Goal: Information Seeking & Learning: Learn about a topic

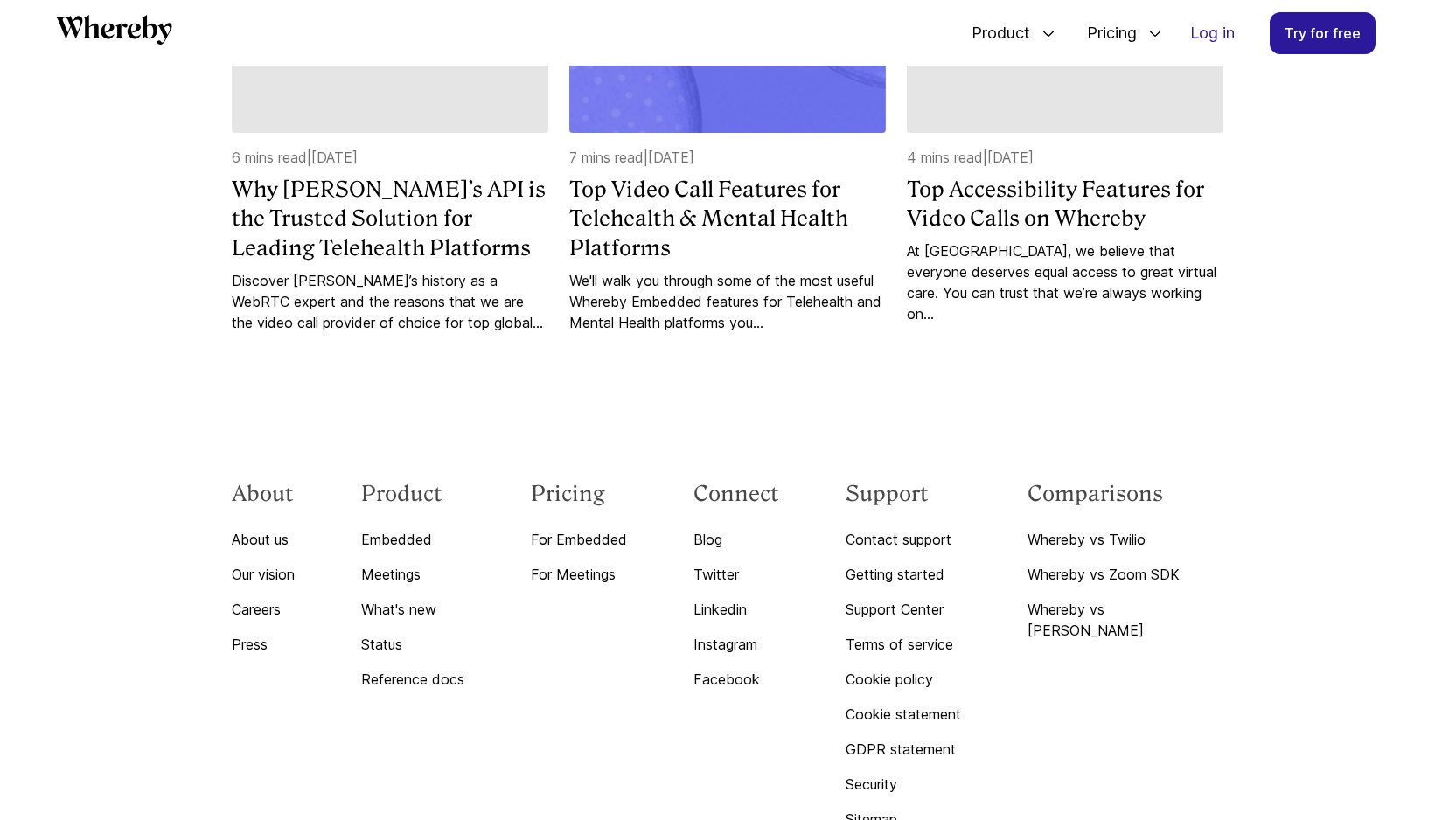
scroll to position [10983, 0]
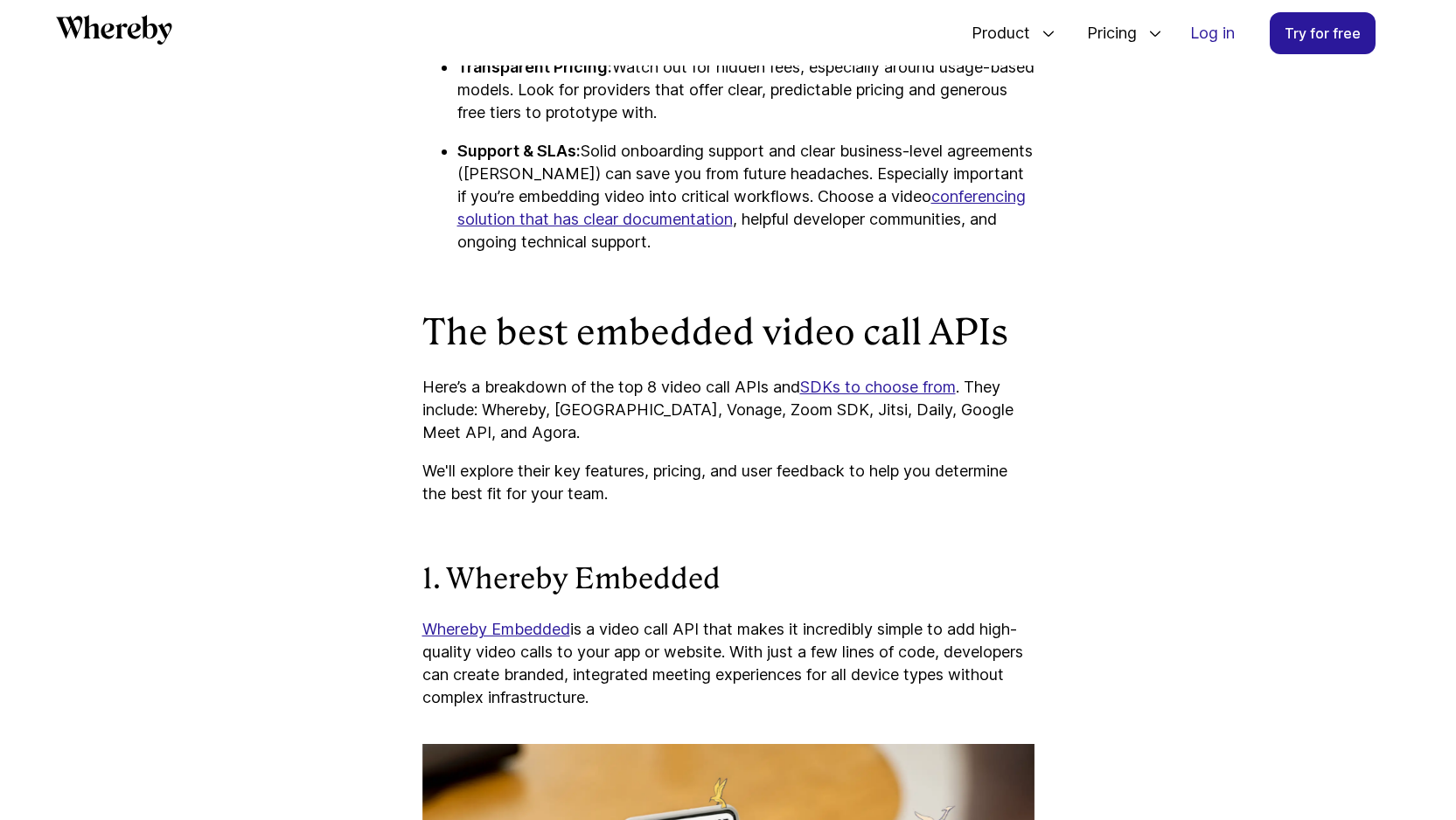
scroll to position [4941, 0]
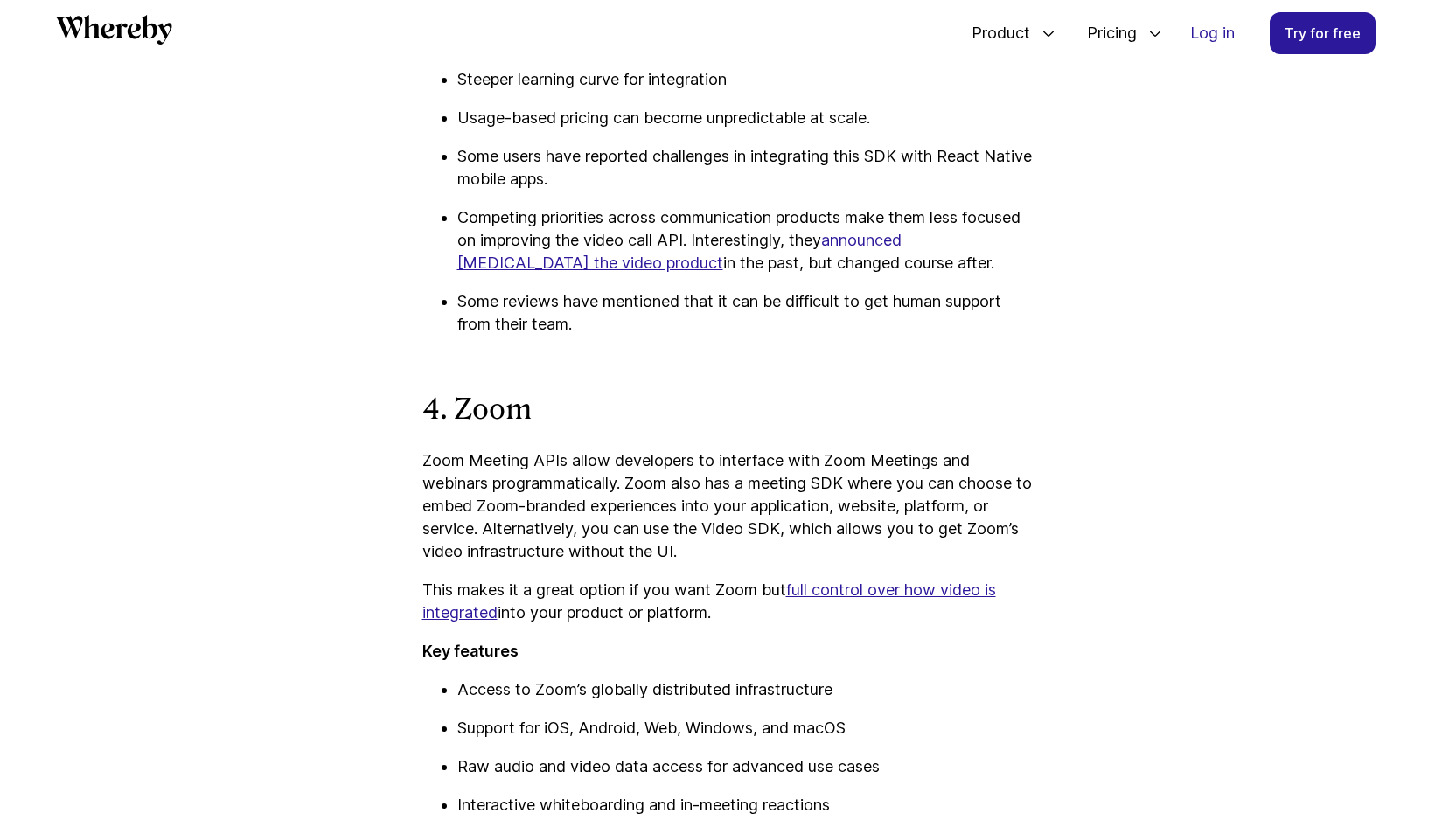
click at [940, 454] on p "Zoom Meeting APIs allow developers to interface with Zoom Meetings and webinars…" at bounding box center [728, 506] width 612 height 114
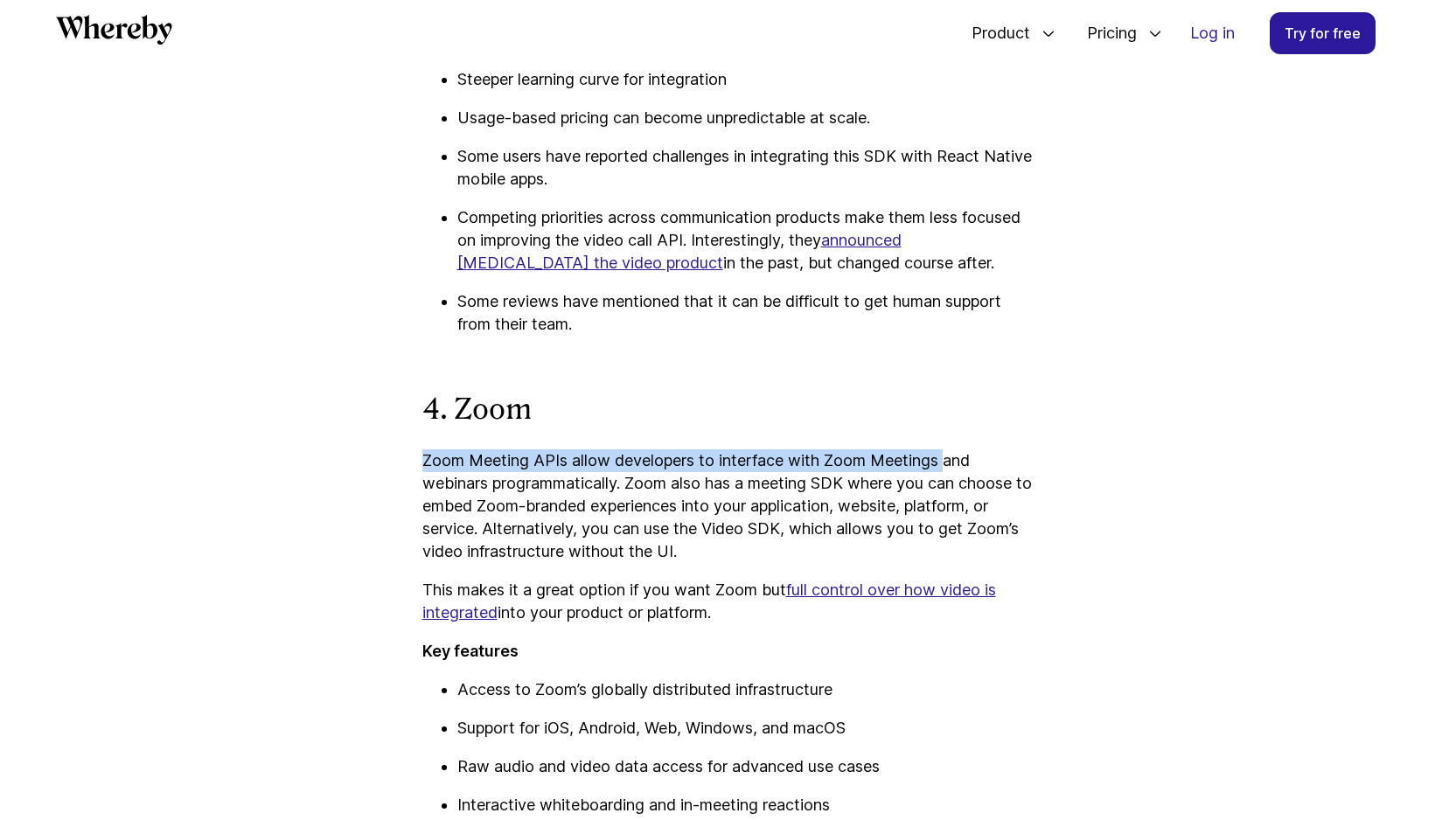
drag, startPoint x: 940, startPoint y: 454, endPoint x: 462, endPoint y: 435, distance: 478.4
click at [462, 435] on div "Looking to embed video calling directly into your product or platform? Whether …" at bounding box center [728, 626] width 612 height 9607
click at [918, 465] on p "Zoom Meeting APIs allow developers to interface with Zoom Meetings and webinars…" at bounding box center [728, 506] width 612 height 114
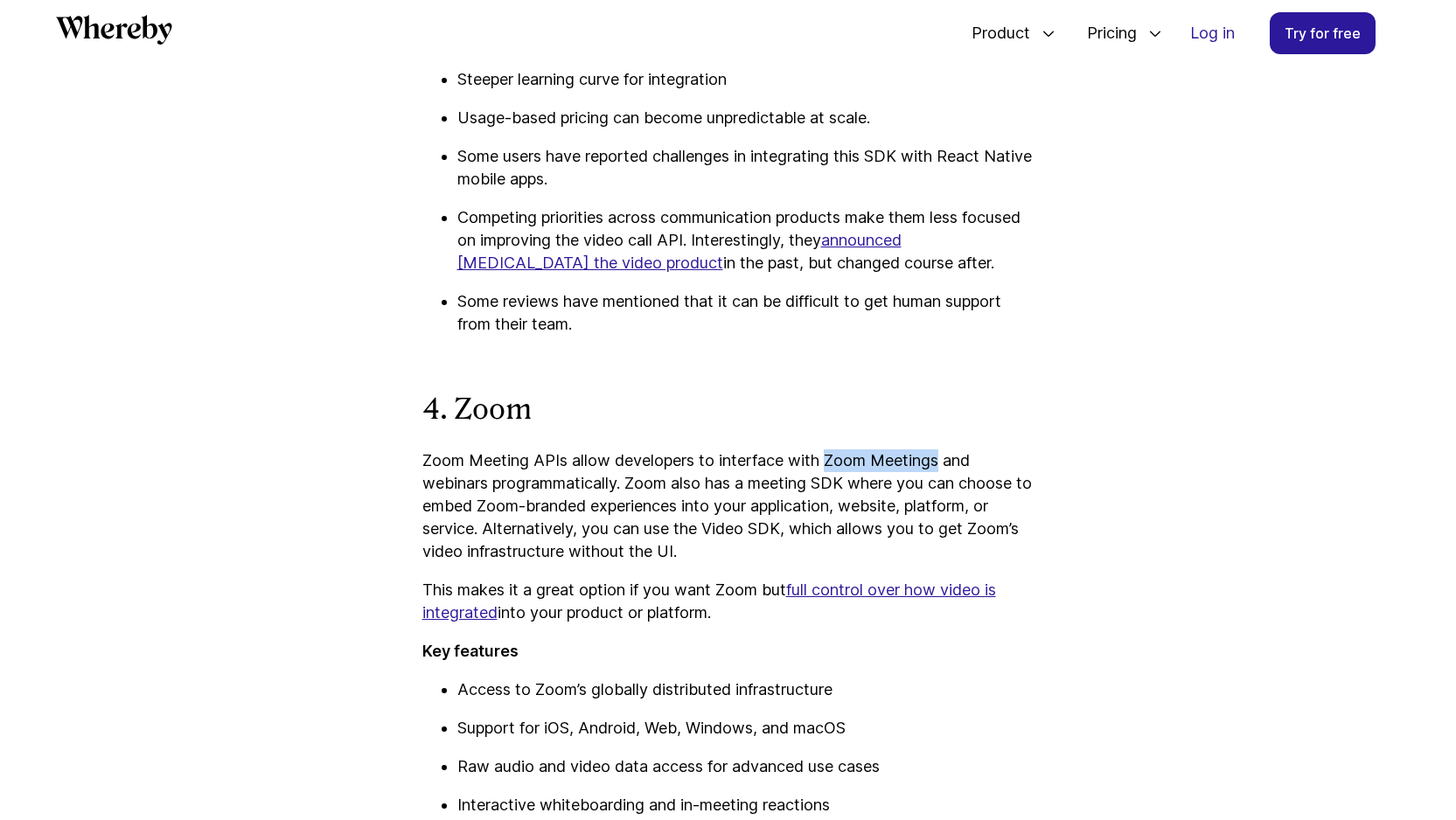
drag, startPoint x: 828, startPoint y: 465, endPoint x: 942, endPoint y: 458, distance: 114.2
click at [942, 458] on p "Zoom Meeting APIs allow developers to interface with Zoom Meetings and webinars…" at bounding box center [728, 506] width 612 height 114
copy p "Zoom Meetings"
click at [675, 632] on div "Looking to embed video calling directly into your product or platform? Whether …" at bounding box center [728, 626] width 612 height 9607
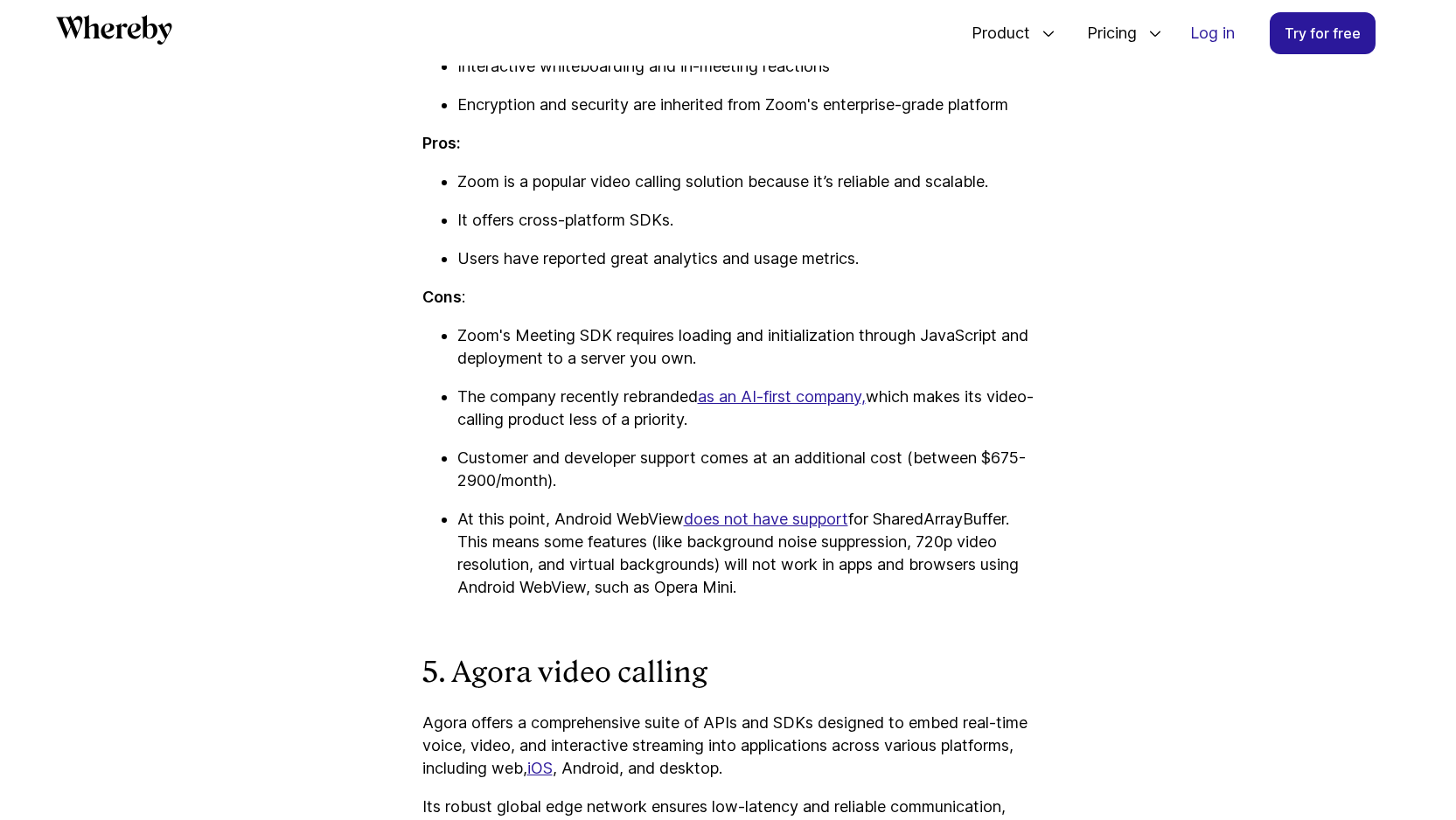
scroll to position [5687, 0]
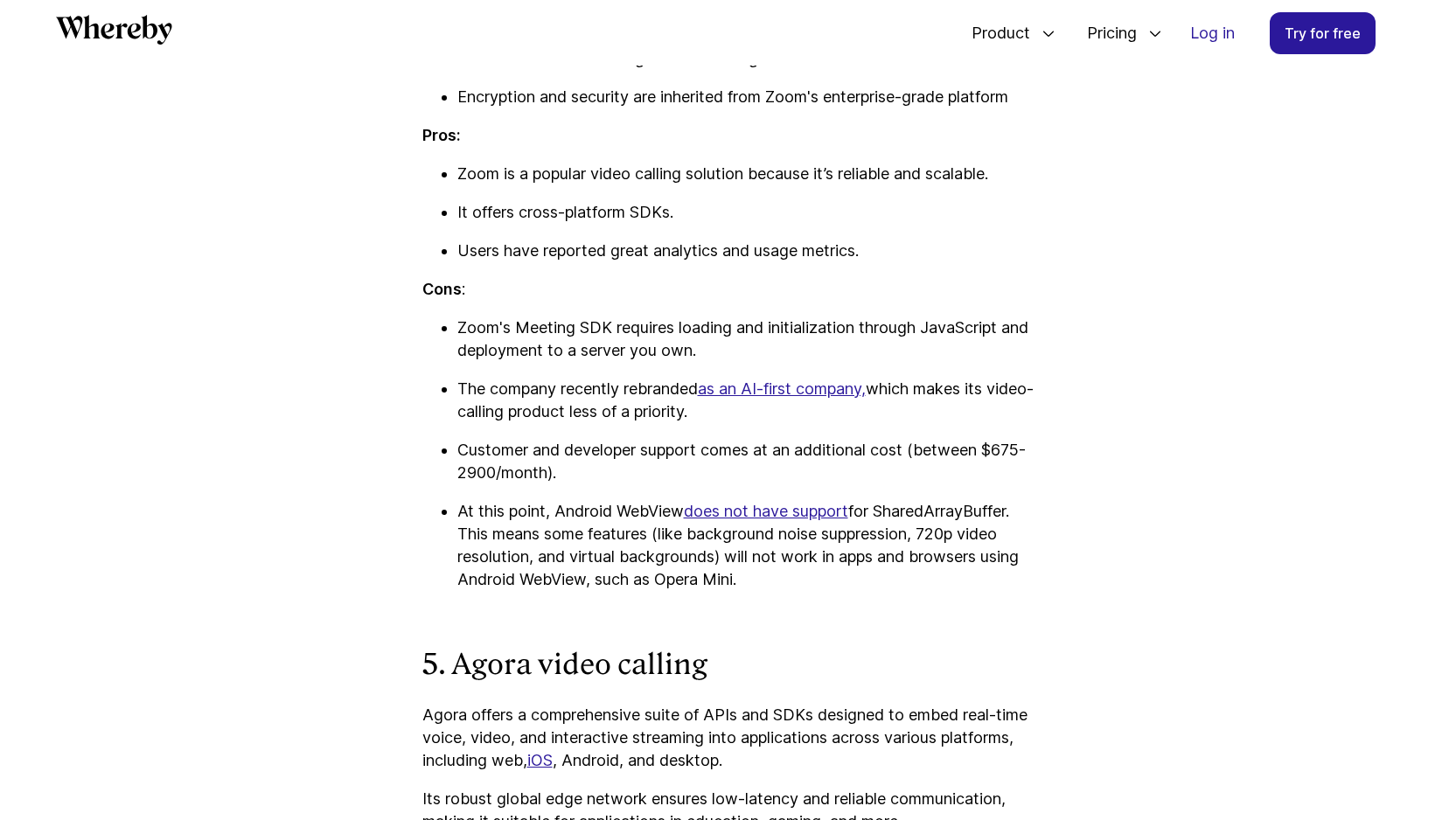
click at [794, 286] on p "Cons :" at bounding box center [728, 290] width 612 height 23
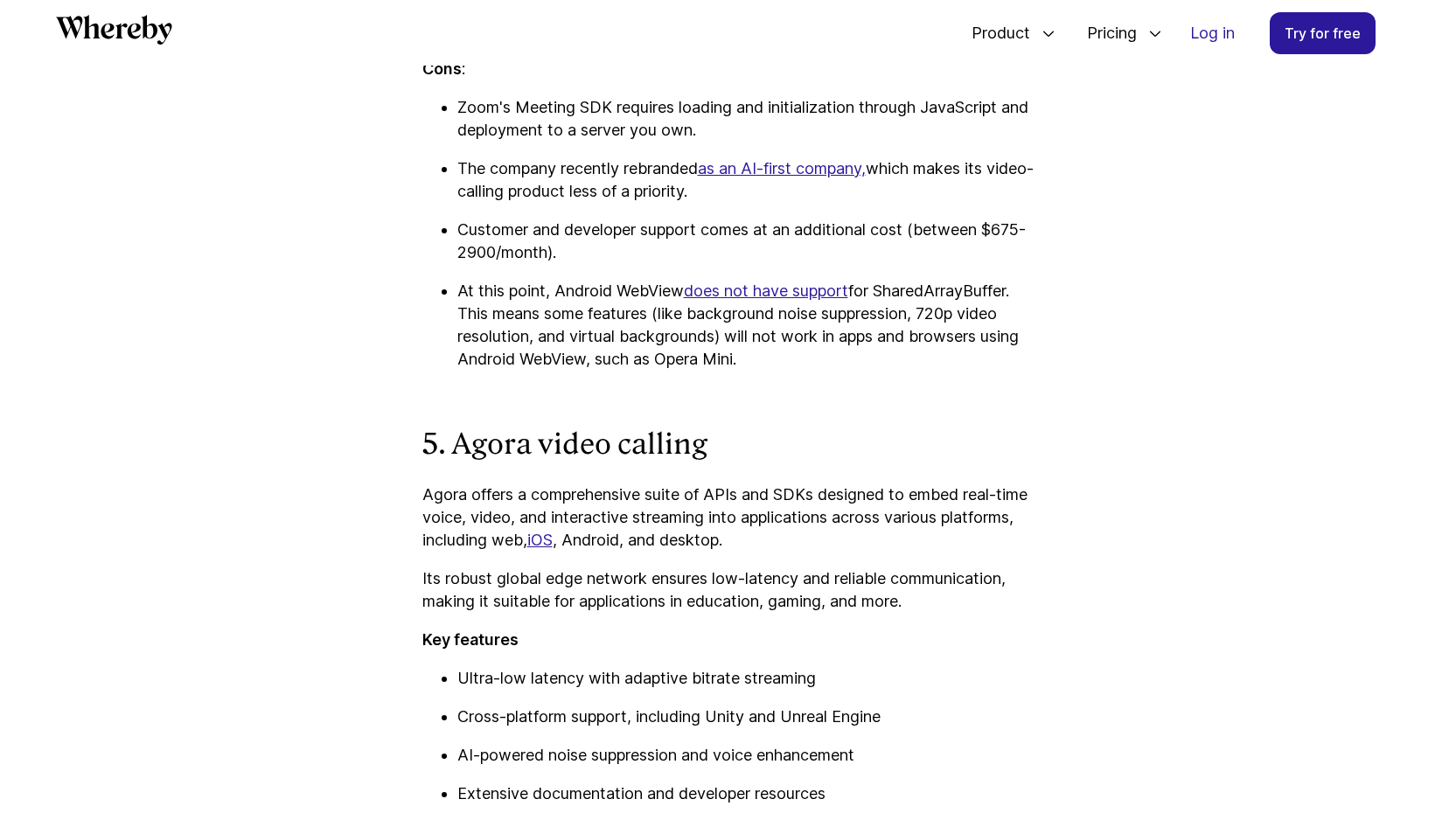
scroll to position [6069, 0]
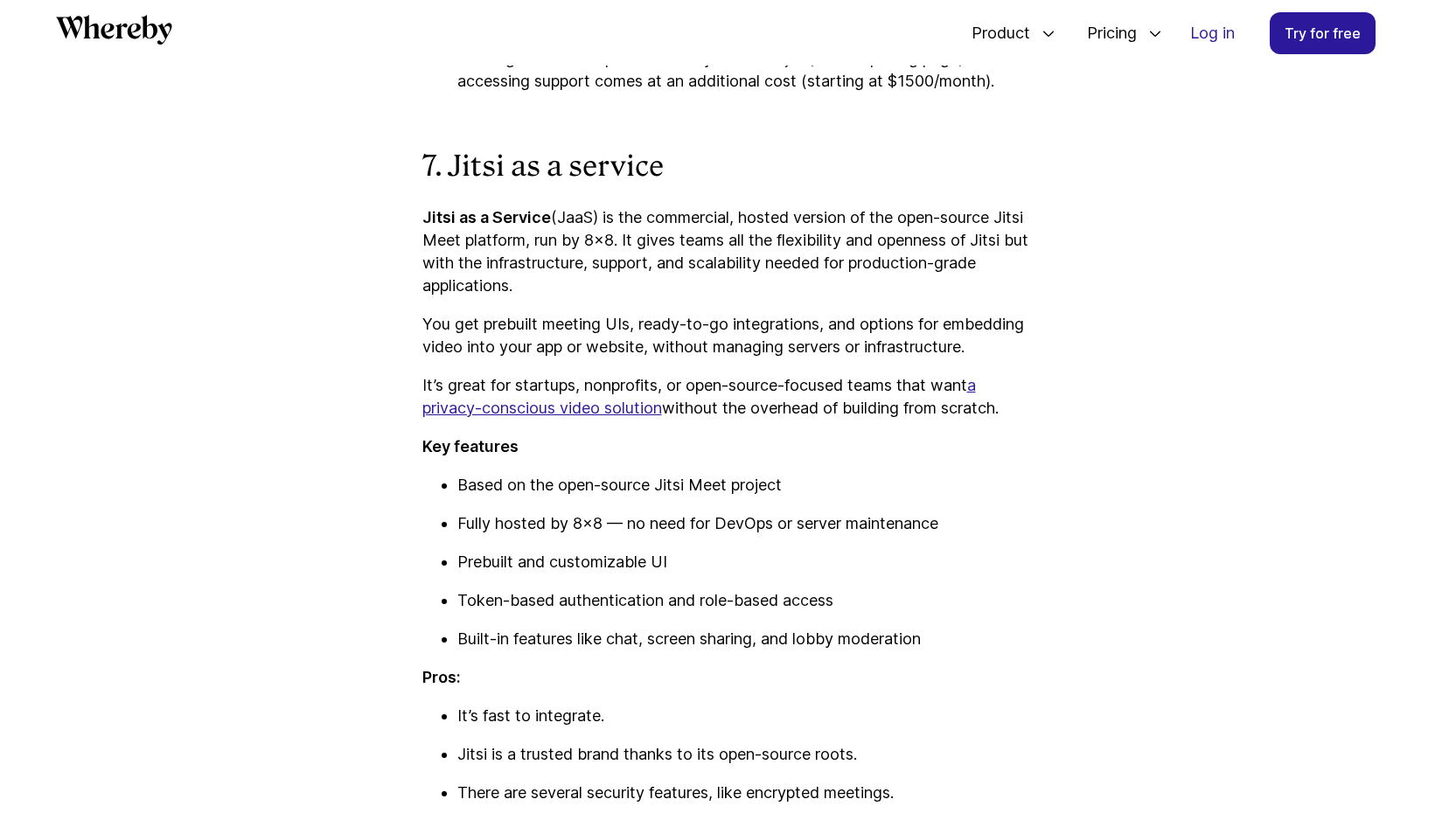
scroll to position [7879, 0]
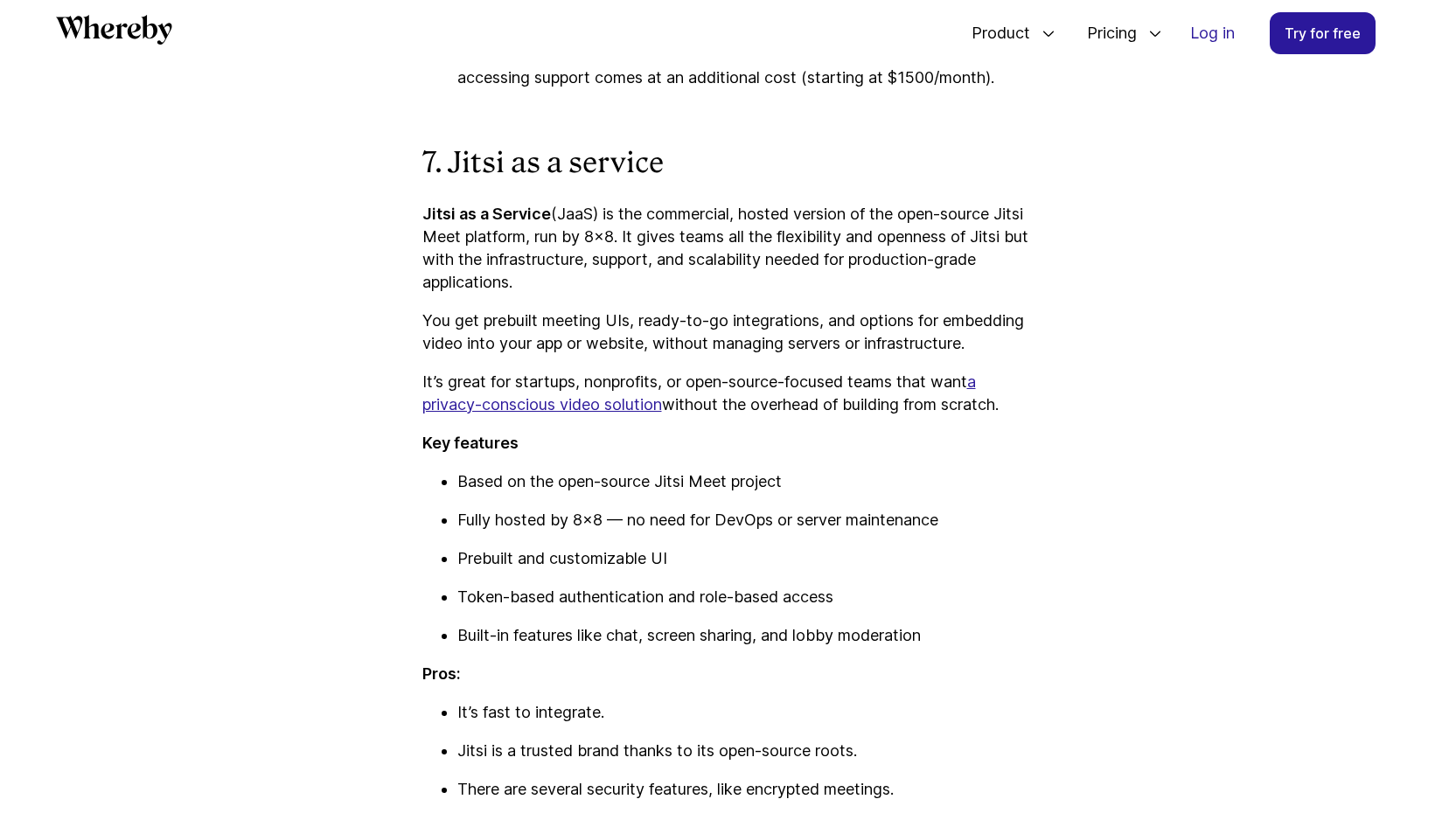
click at [495, 212] on strong "Jitsi as a Service" at bounding box center [486, 214] width 129 height 19
drag, startPoint x: 552, startPoint y: 211, endPoint x: 456, endPoint y: 211, distance: 96.0
click at [456, 211] on p "Jitsi as a Service (JaaS) is the commercial, hosted version of the open-source …" at bounding box center [728, 248] width 612 height 91
click at [571, 212] on p "Jitsi as a Service (JaaS) is the commercial, hosted version of the open-source …" at bounding box center [728, 248] width 612 height 91
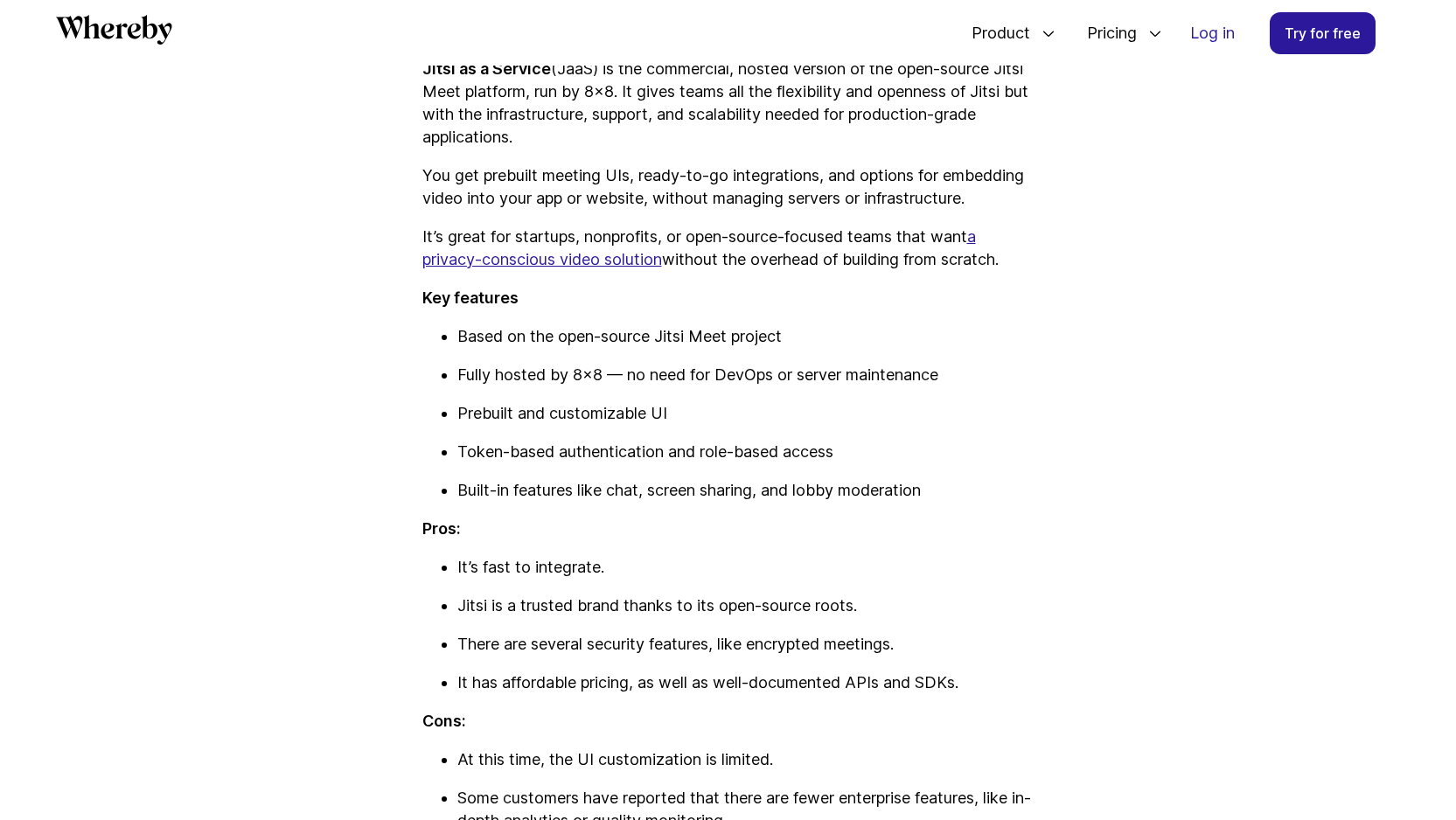
scroll to position [7947, 0]
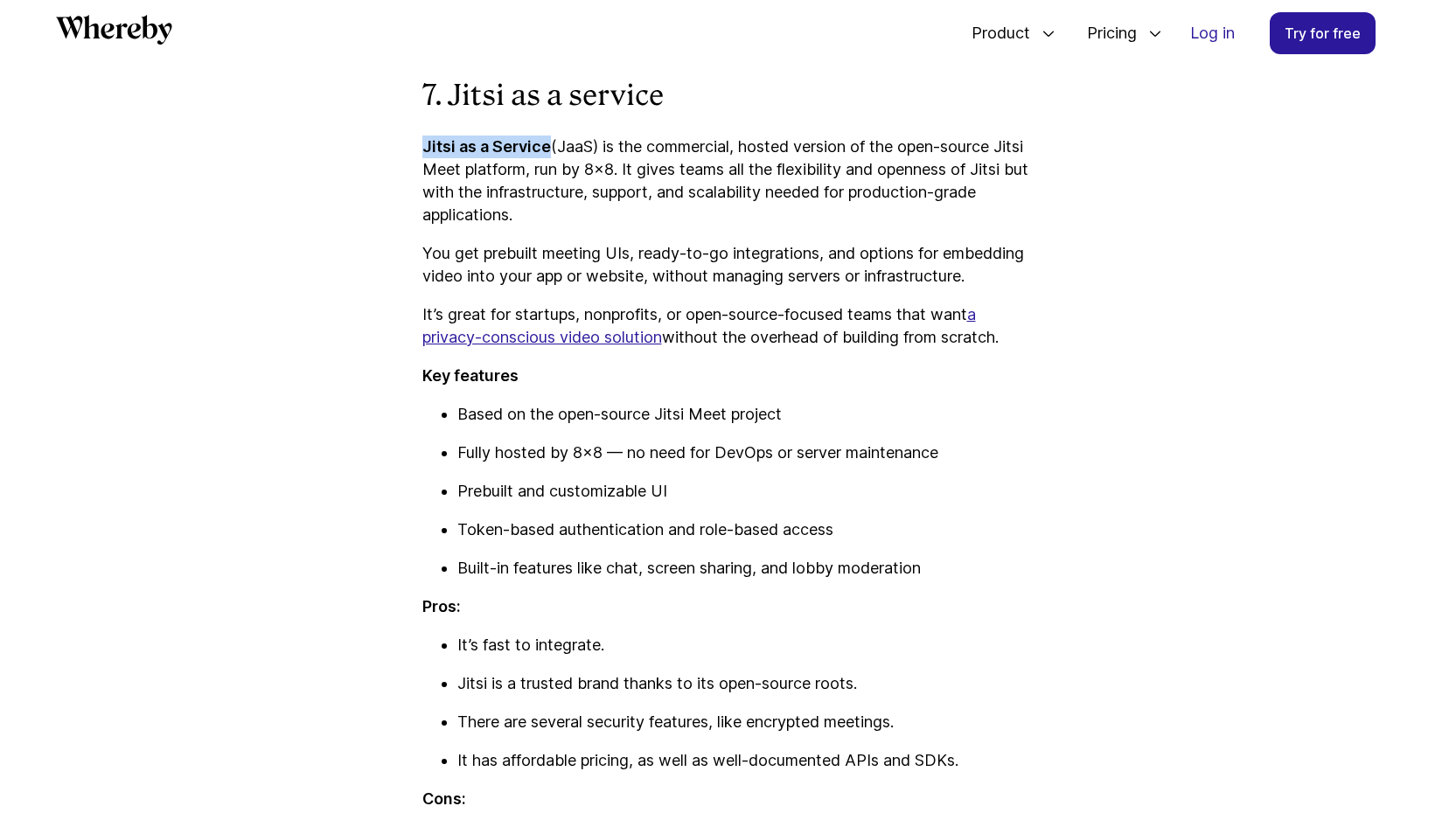
drag, startPoint x: 546, startPoint y: 149, endPoint x: 419, endPoint y: 150, distance: 127.0
copy strong "Jitsi as a Service"
click at [726, 542] on p "Token-based authentication and role-based access" at bounding box center [746, 529] width 578 height 23
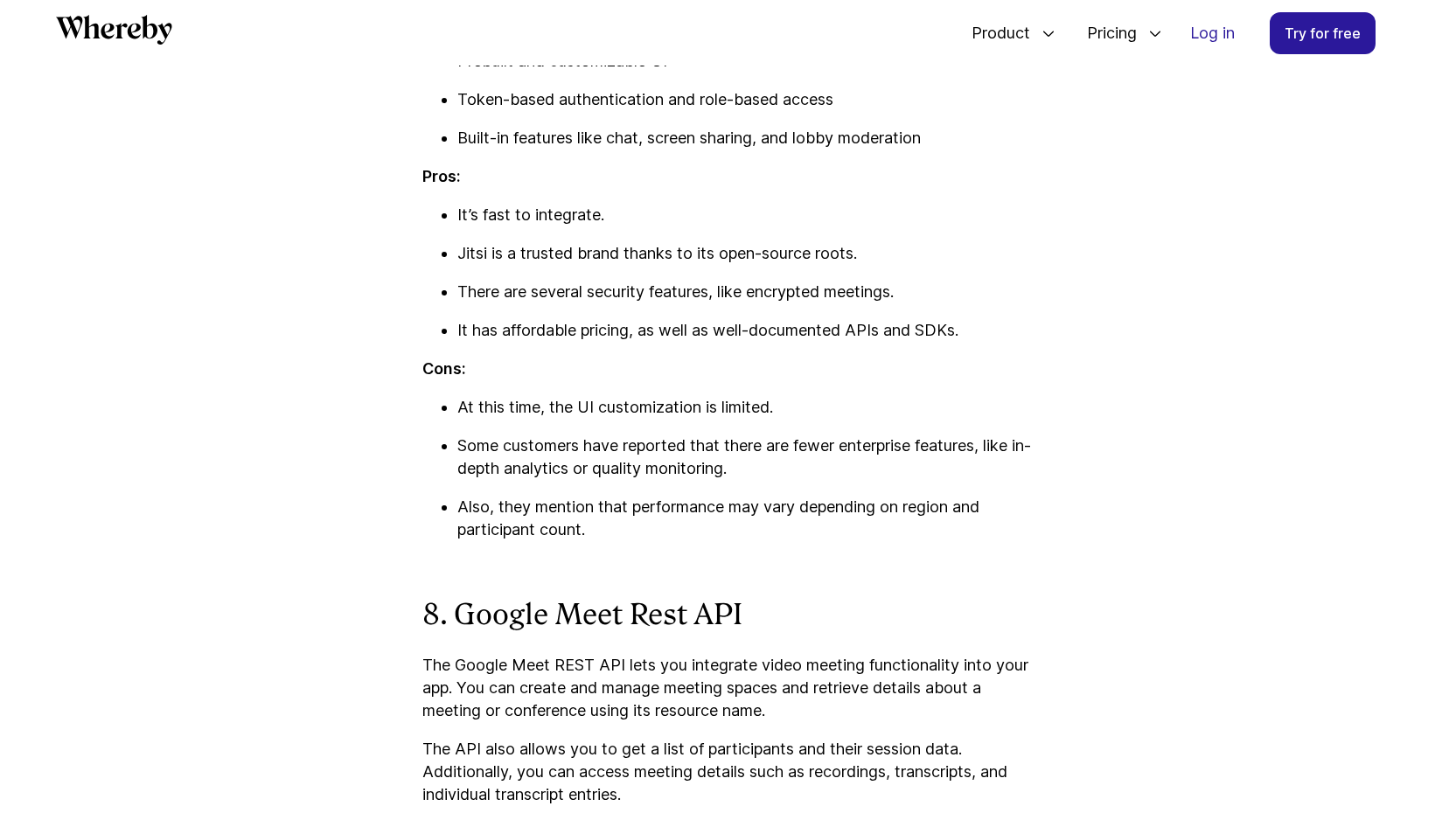
scroll to position [8379, 0]
